Goal: Check status: Check status

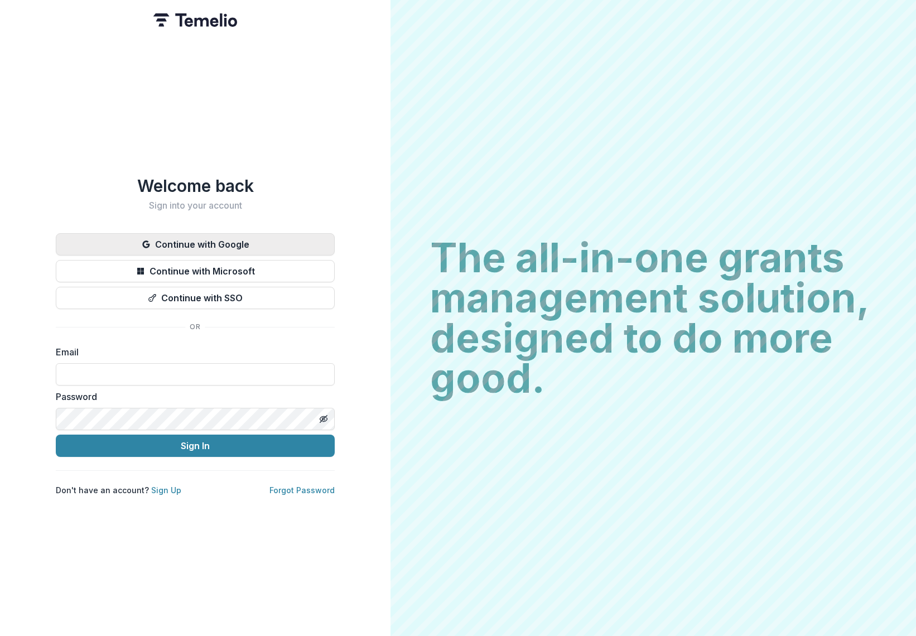
click at [181, 233] on button "Continue with Google" at bounding box center [195, 244] width 279 height 22
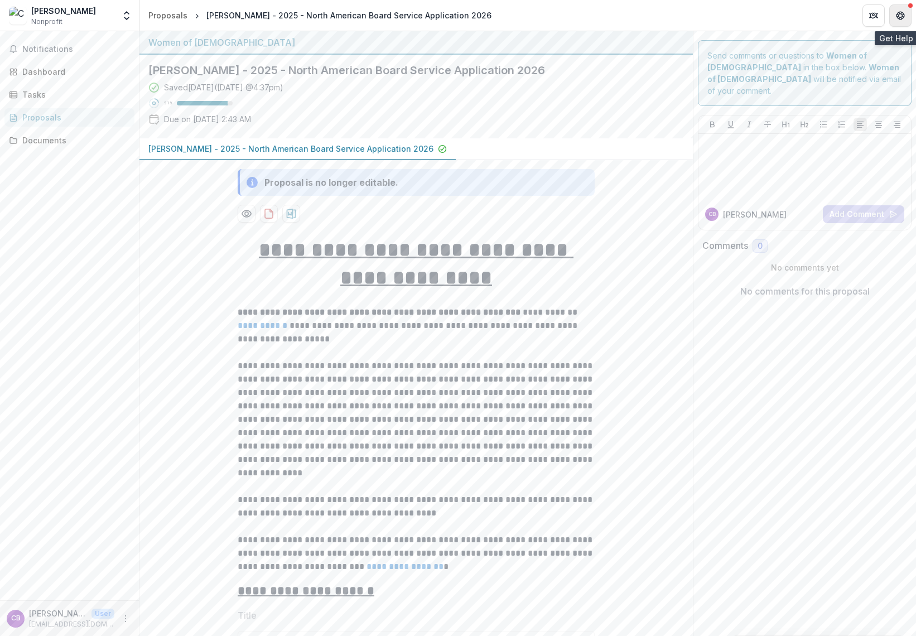
click at [898, 16] on icon "Get Help" at bounding box center [897, 15] width 2 height 3
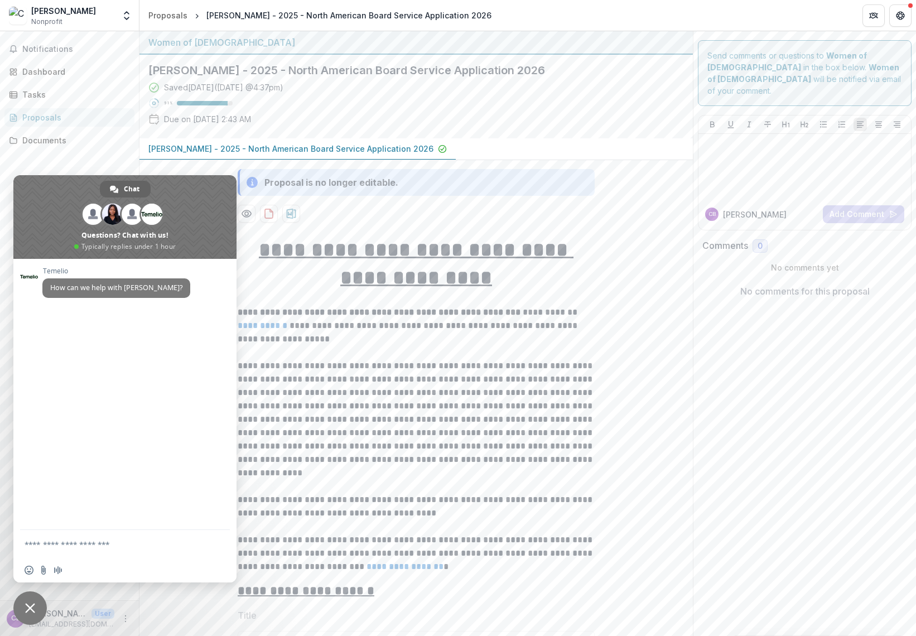
click at [86, 157] on div "Notifications Dashboard Tasks Proposals Documents" at bounding box center [69, 315] width 139 height 569
click at [88, 152] on div "Notifications Dashboard Tasks Proposals Documents" at bounding box center [69, 315] width 139 height 569
click at [31, 604] on span "Close chat" at bounding box center [30, 608] width 10 height 10
